Goal: Information Seeking & Learning: Learn about a topic

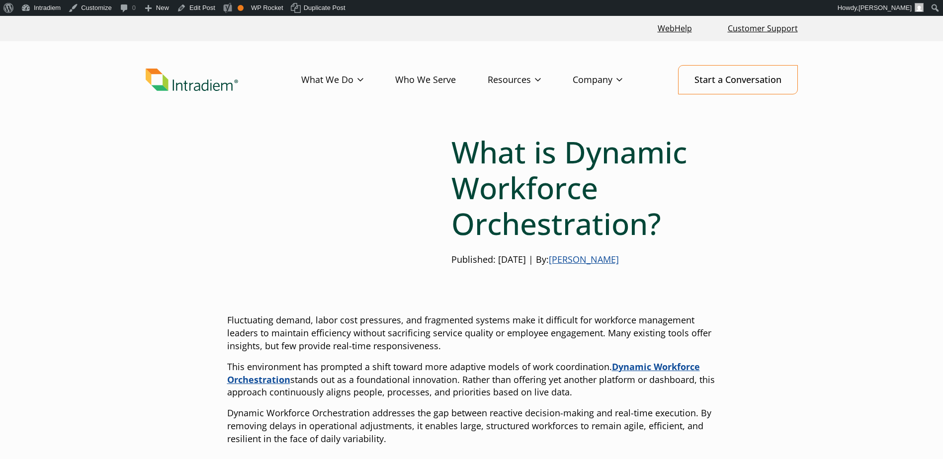
click at [290, 228] on div "What is Dynamic Workforce Orchestration? Published: [DATE] | By: [PERSON_NAME]" at bounding box center [471, 204] width 489 height 140
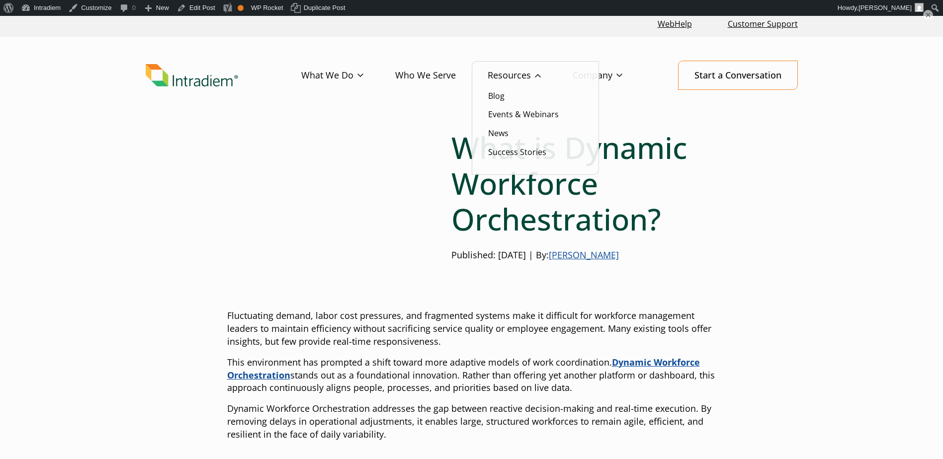
scroll to position [35, 0]
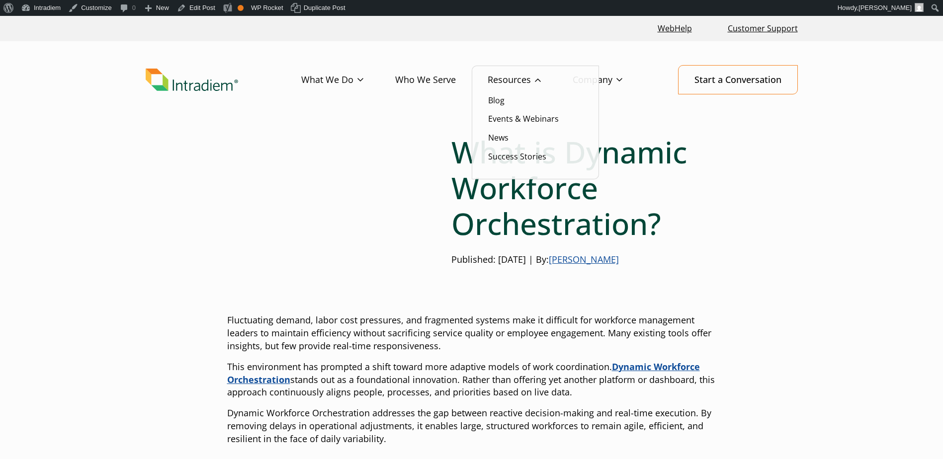
click at [502, 107] on ul "Blog Events & Webinars News Success Stories" at bounding box center [535, 123] width 127 height 114
click at [499, 101] on link "Blog" at bounding box center [496, 100] width 16 height 11
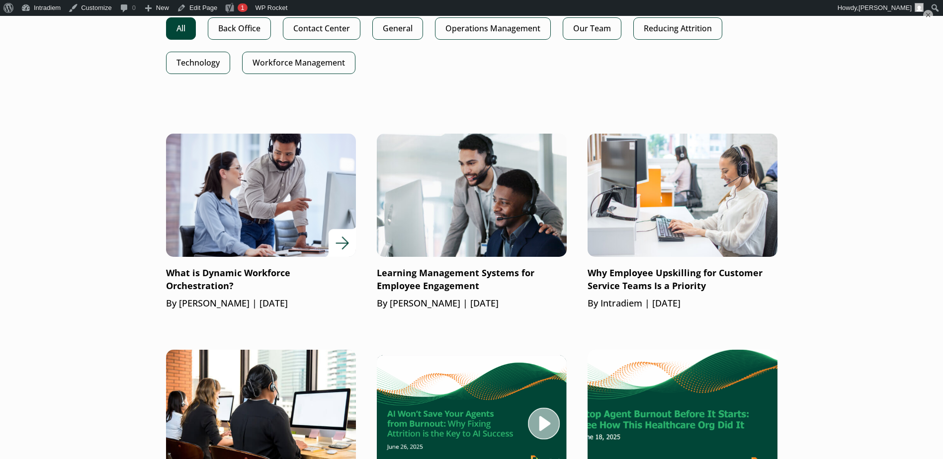
scroll to position [625, 0]
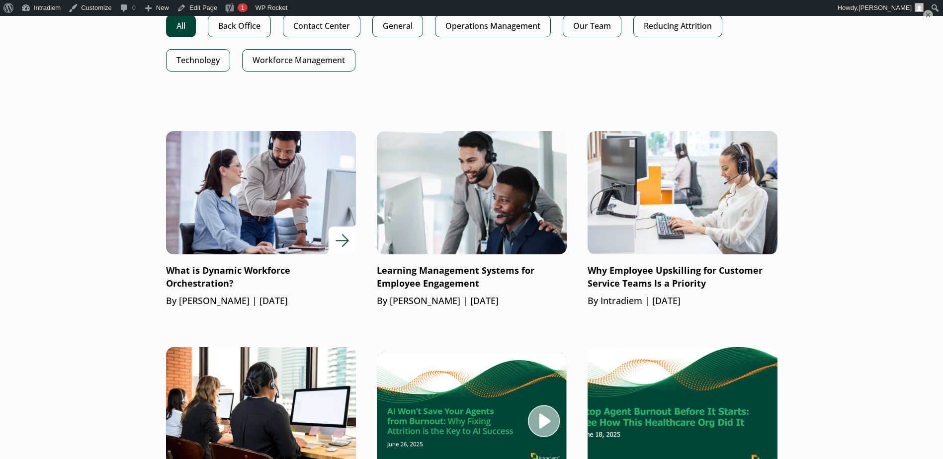
click at [248, 193] on img at bounding box center [261, 193] width 228 height 148
